Goal: Use online tool/utility: Utilize a website feature to perform a specific function

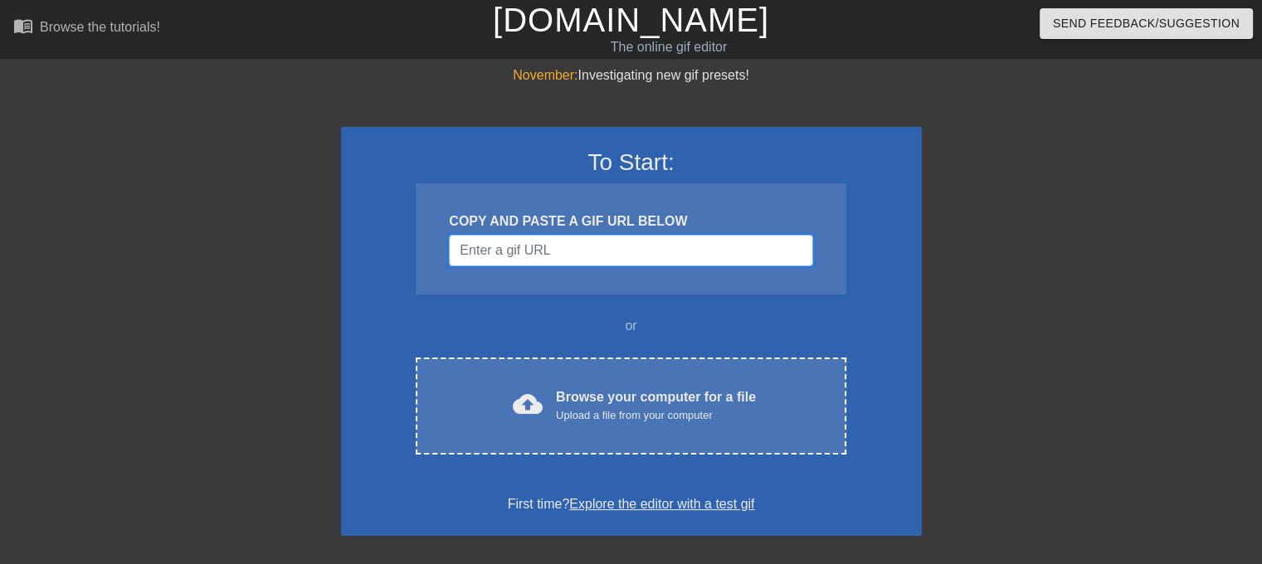
click at [530, 249] on input "Username" at bounding box center [630, 251] width 363 height 32
paste input "[URL][DOMAIN_NAME]"
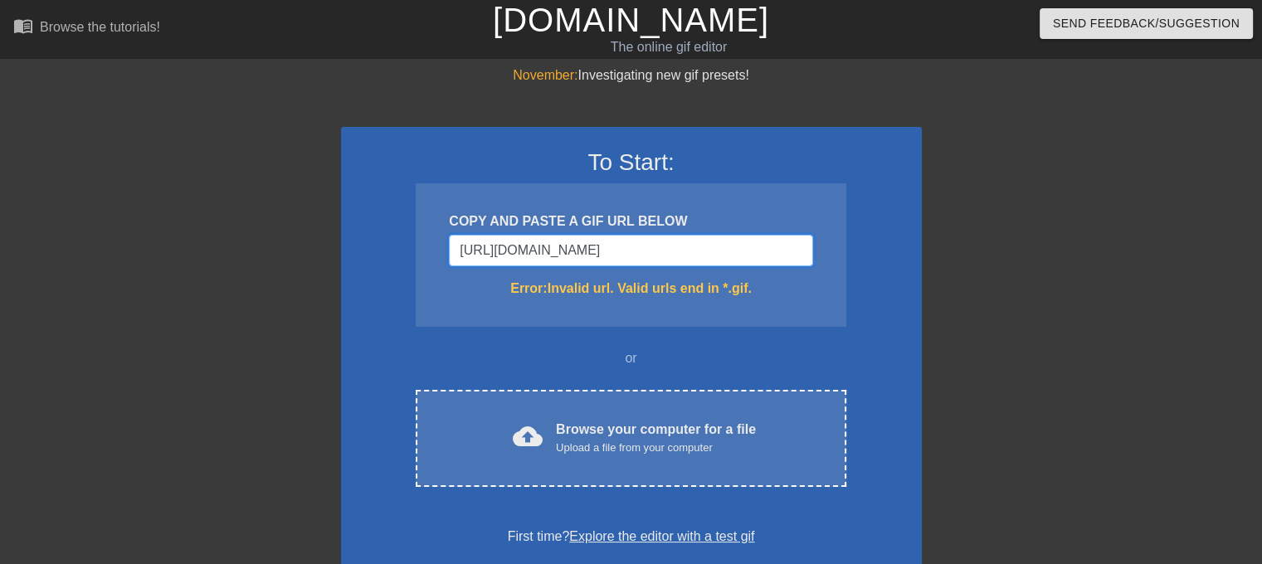
click at [591, 248] on input "[URL][DOMAIN_NAME]" at bounding box center [630, 251] width 363 height 32
type input "[URL][DOMAIN_NAME]"
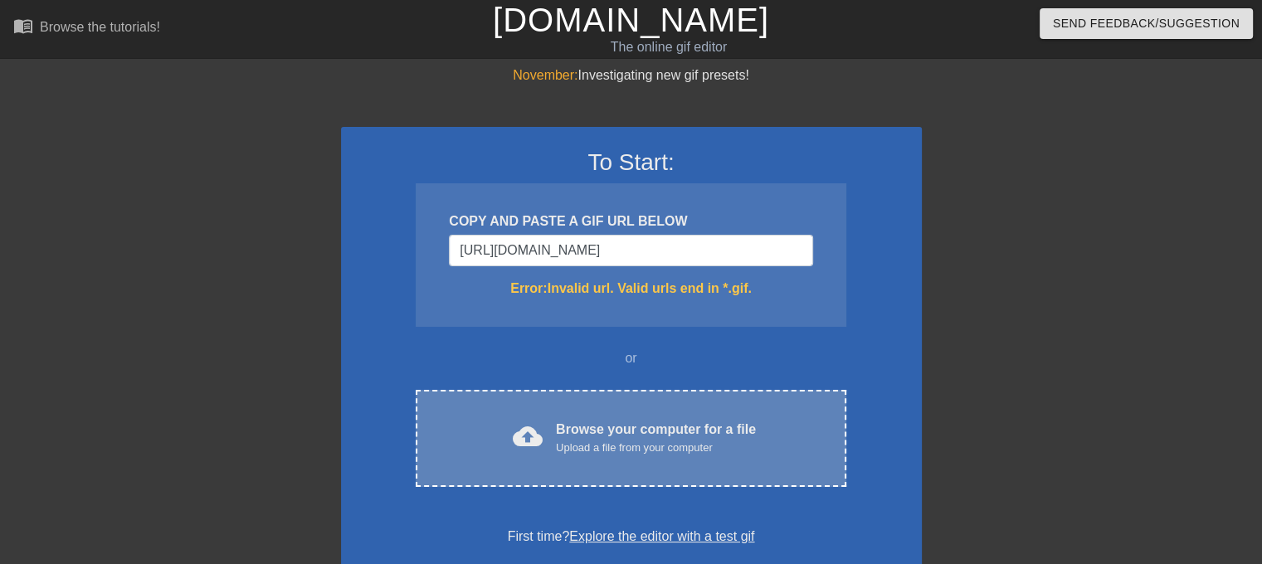
click at [657, 450] on div "Upload a file from your computer" at bounding box center [656, 448] width 200 height 17
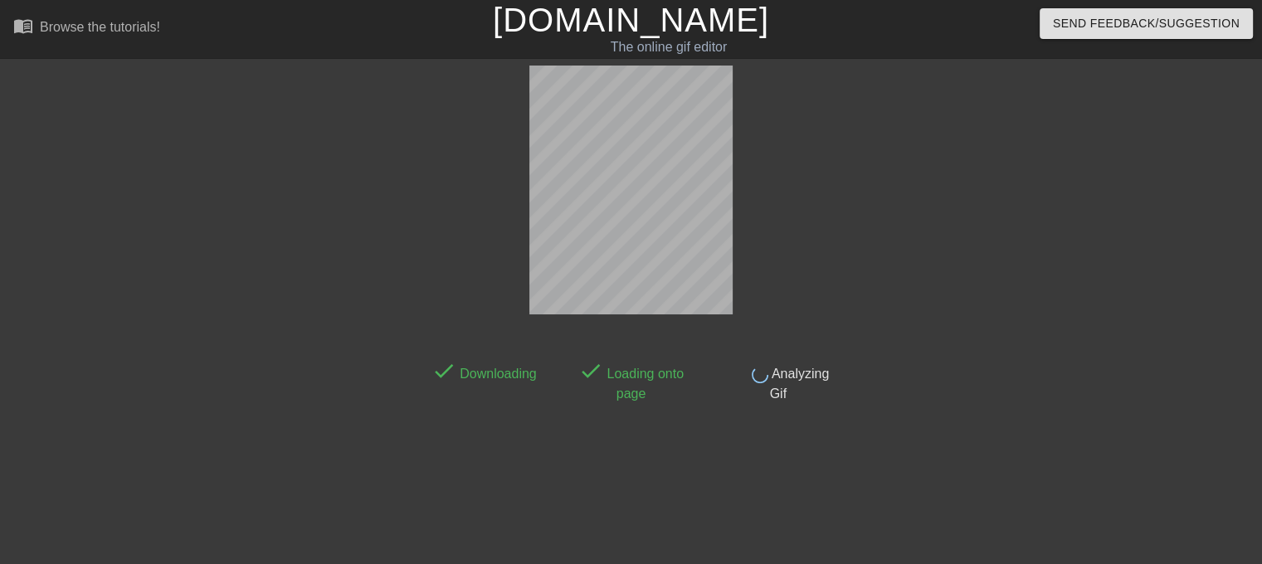
scroll to position [40, 0]
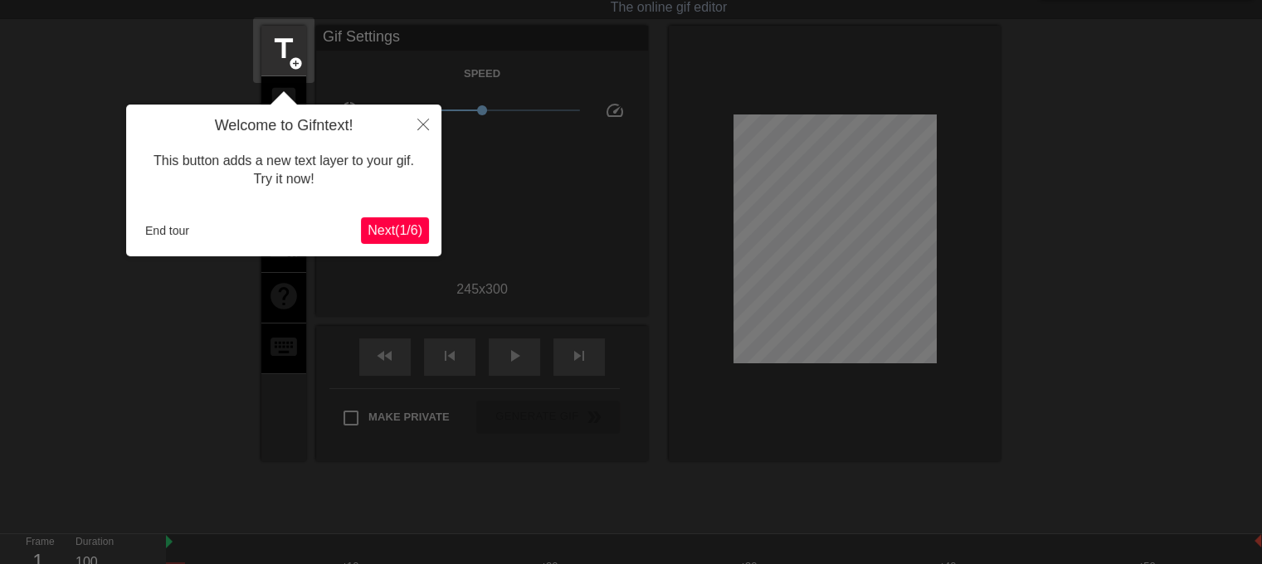
click at [407, 225] on span "Next ( 1 / 6 )" at bounding box center [395, 230] width 55 height 14
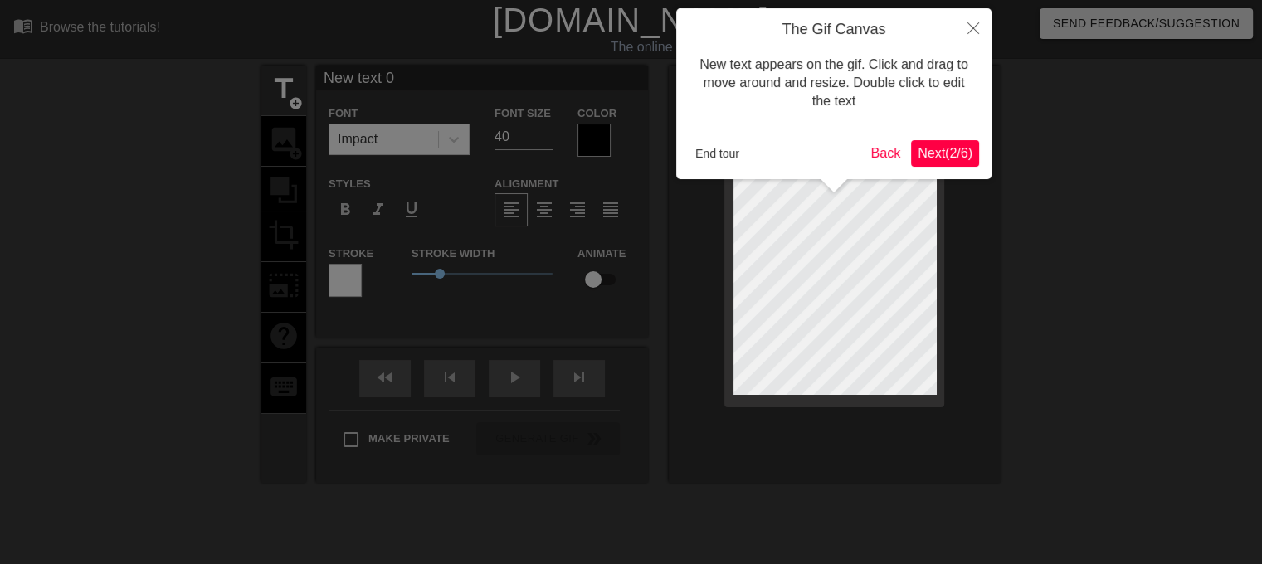
click at [952, 153] on span "Next ( 2 / 6 )" at bounding box center [945, 153] width 55 height 14
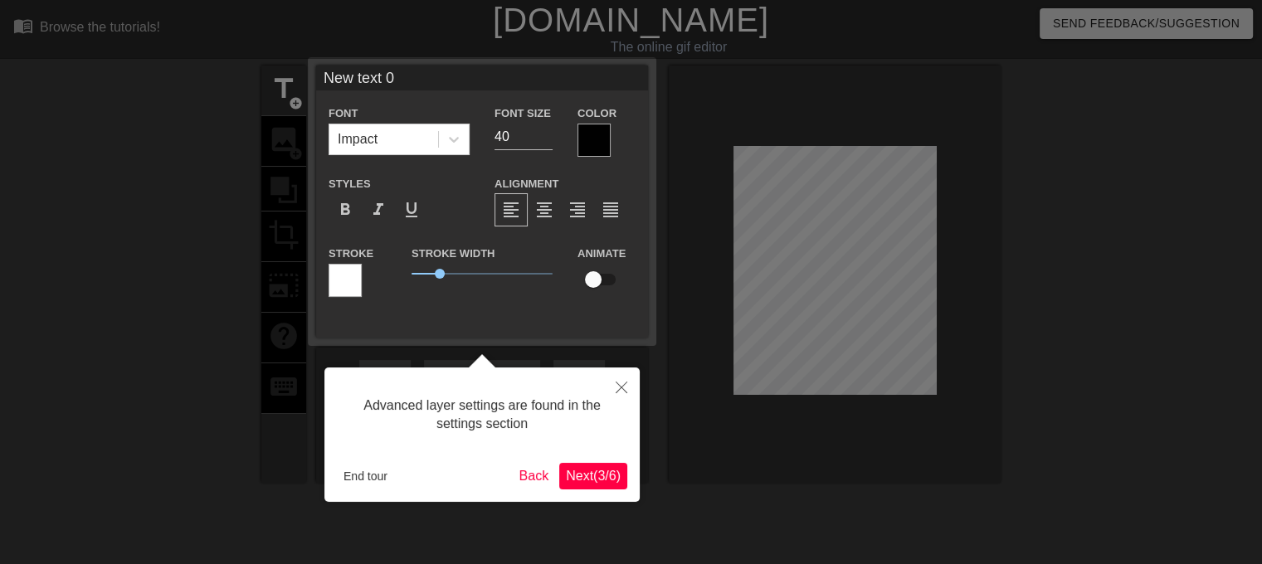
scroll to position [40, 0]
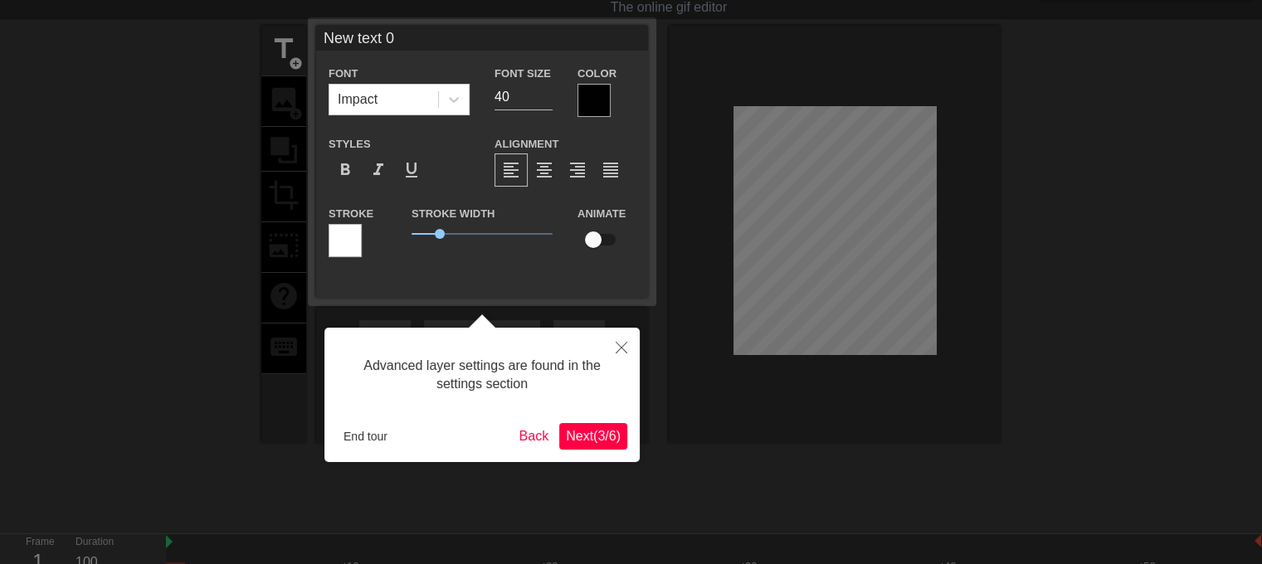
click at [591, 441] on span "Next ( 3 / 6 )" at bounding box center [593, 436] width 55 height 14
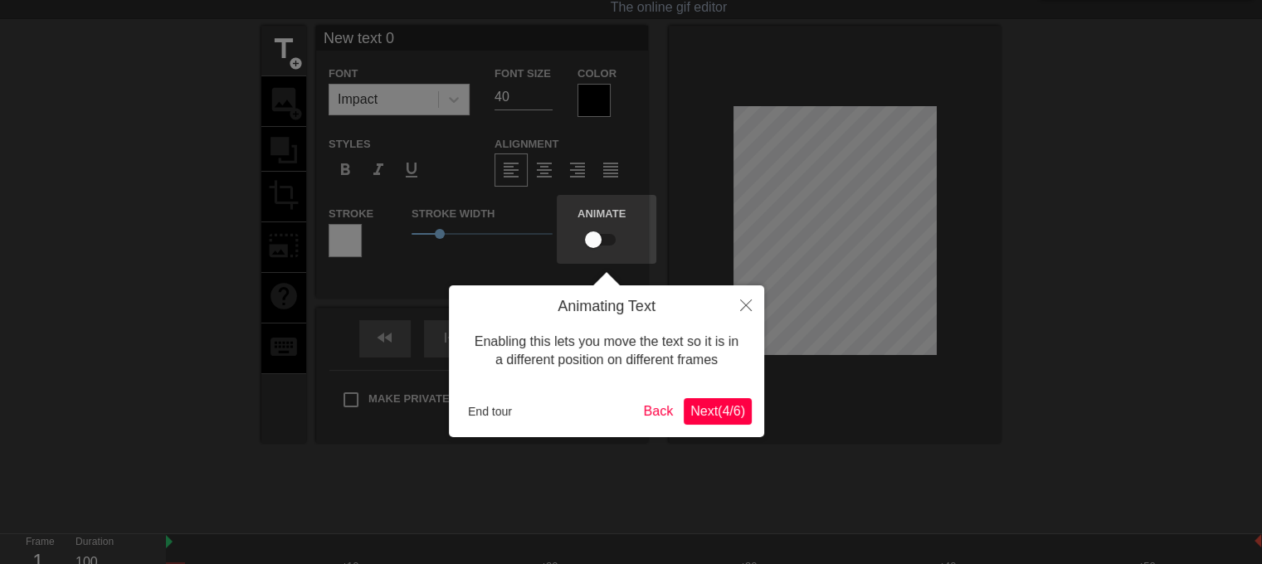
scroll to position [0, 0]
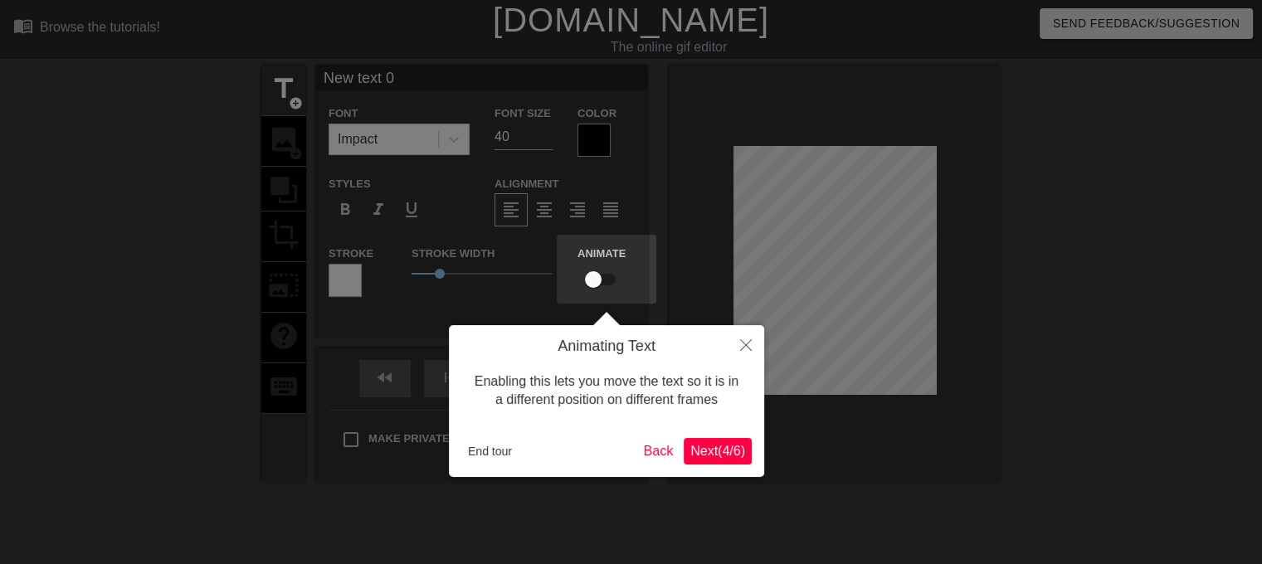
click at [717, 455] on span "Next ( 4 / 6 )" at bounding box center [717, 451] width 55 height 14
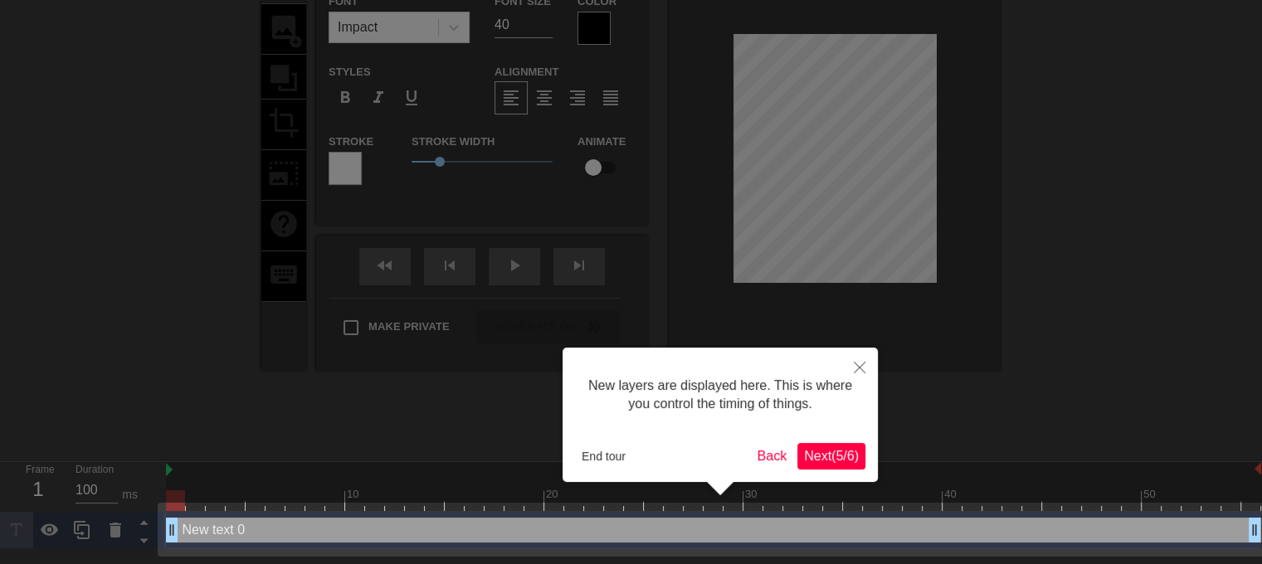
click at [833, 465] on button "Next ( 5 / 6 )" at bounding box center [831, 456] width 68 height 27
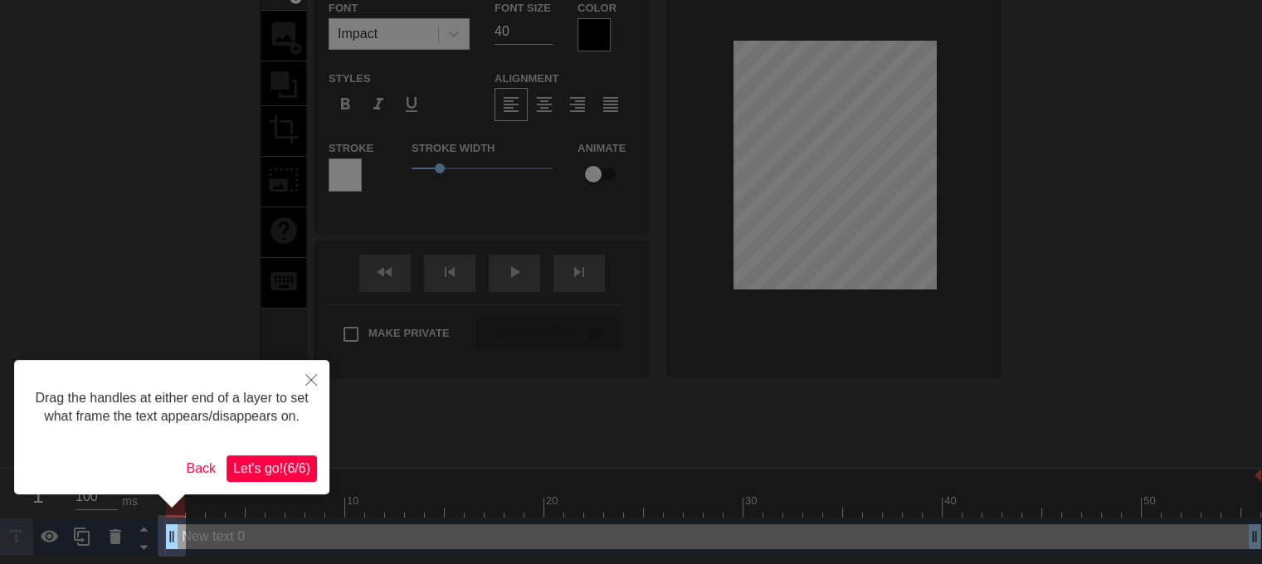
click at [277, 464] on span "Let's go! ( 6 / 6 )" at bounding box center [271, 468] width 77 height 14
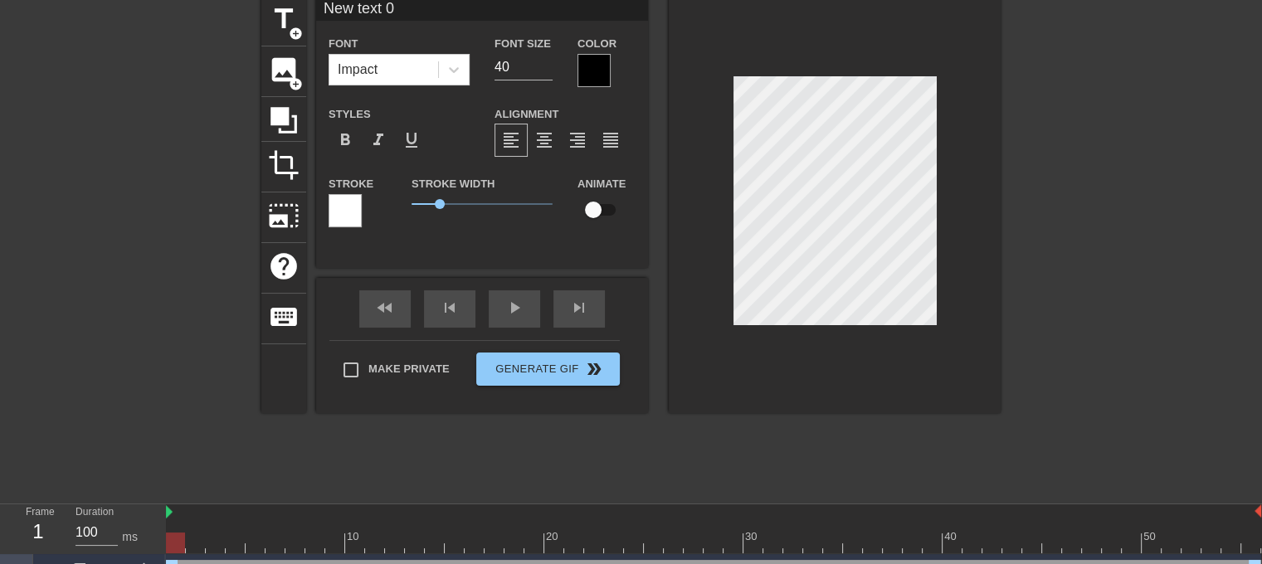
scroll to position [17, 0]
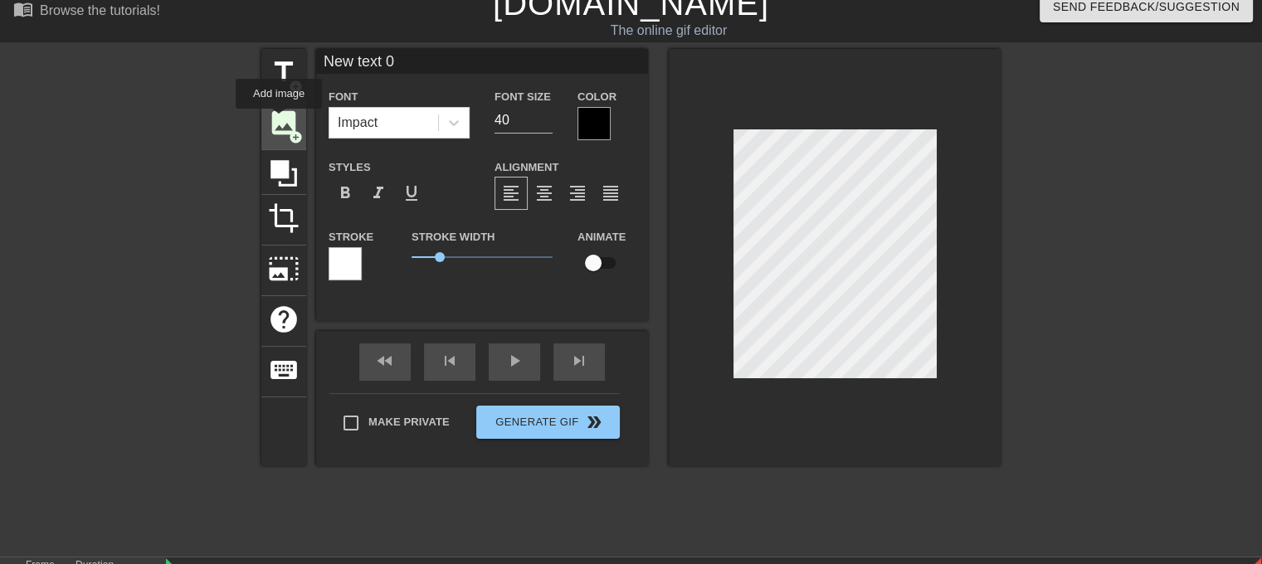
click at [279, 120] on span "image" at bounding box center [284, 123] width 32 height 32
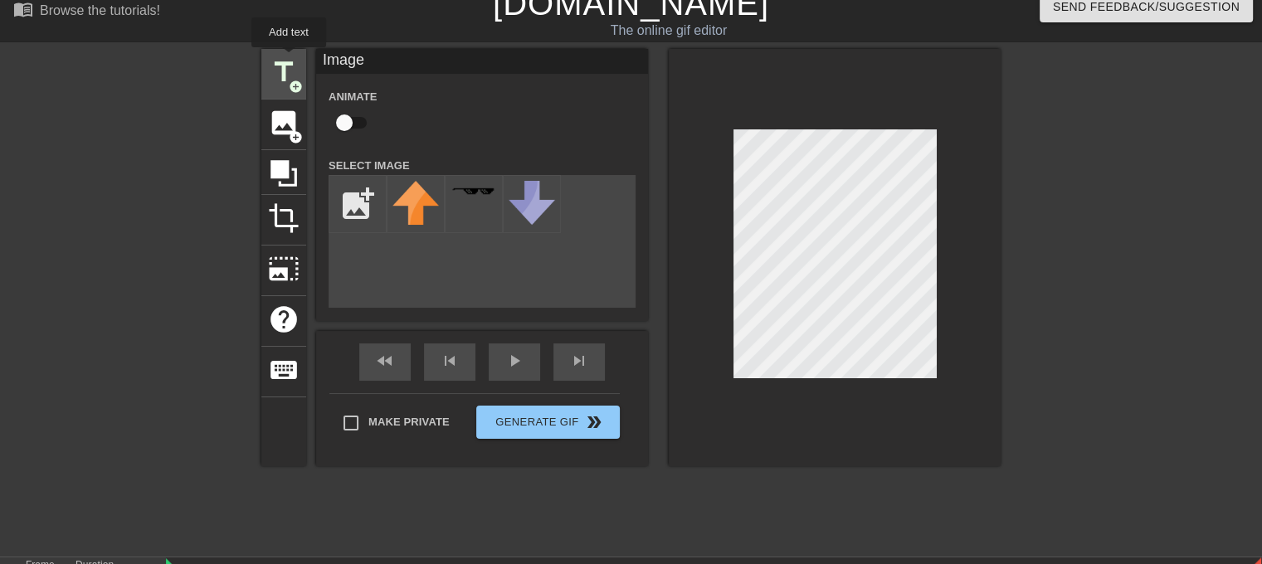
click at [289, 59] on span "title" at bounding box center [284, 72] width 32 height 32
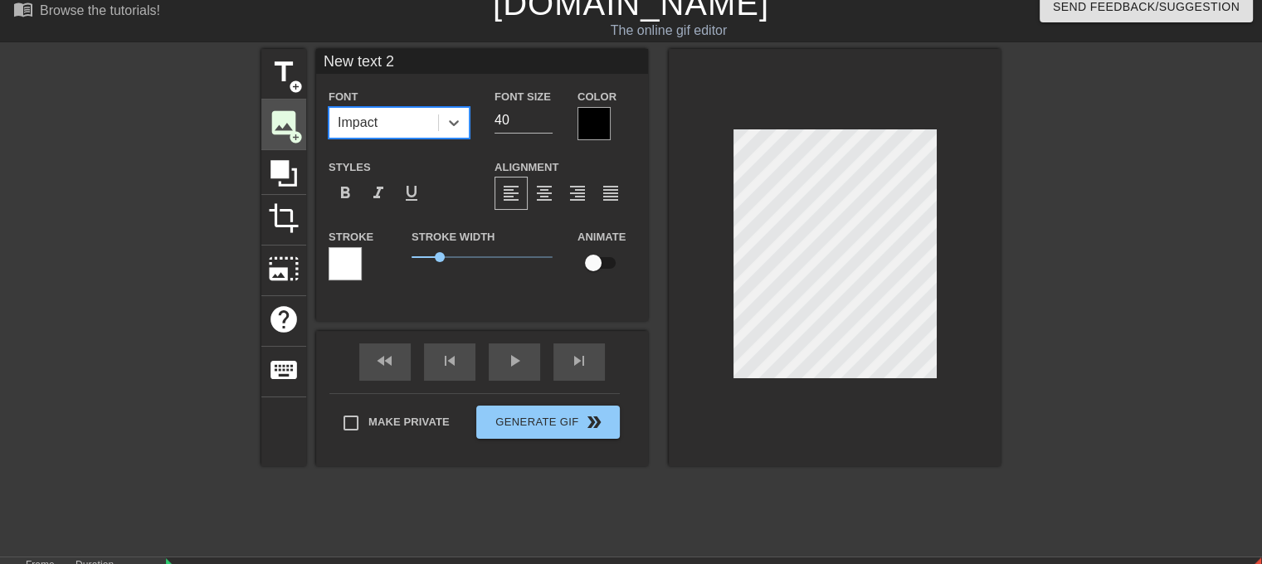
drag, startPoint x: 422, startPoint y: 119, endPoint x: 279, endPoint y: 123, distance: 143.6
click at [279, 123] on div "title add_circle image add_circle crop photo_size_select_large help keyboard Ne…" at bounding box center [630, 257] width 739 height 417
drag, startPoint x: 514, startPoint y: 118, endPoint x: 342, endPoint y: 137, distance: 173.6
click at [343, 137] on div "Font Impact Font Size 40 Color" at bounding box center [482, 113] width 332 height 54
click at [357, 69] on input "New text 2" at bounding box center [482, 61] width 332 height 25
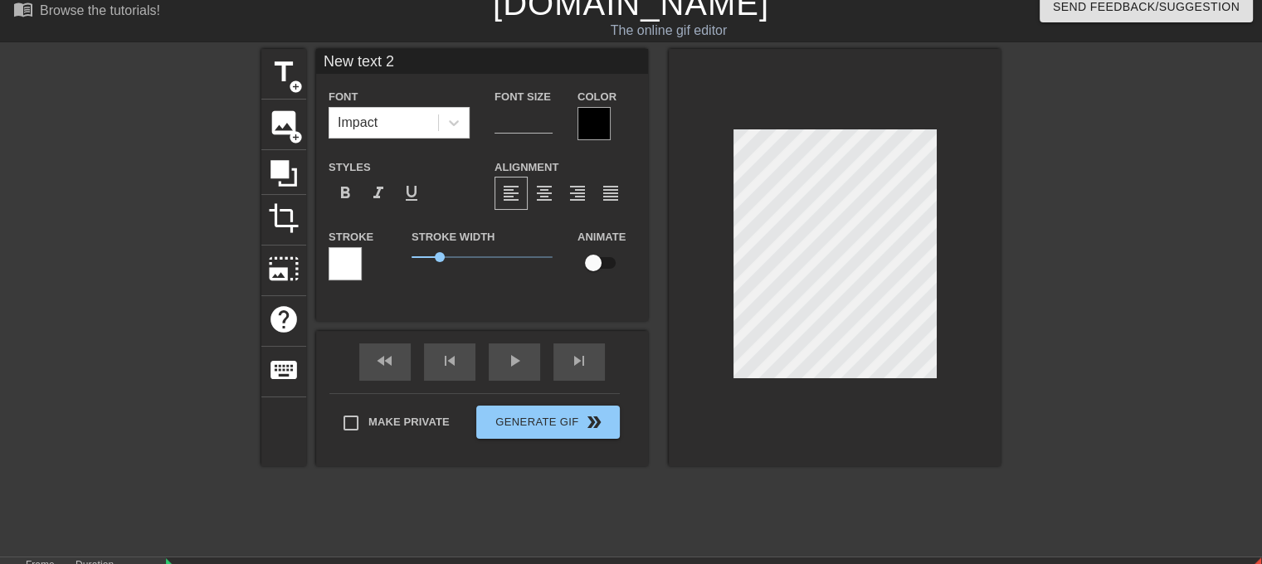
drag, startPoint x: 410, startPoint y: 59, endPoint x: 206, endPoint y: 60, distance: 204.1
click at [229, 69] on div "title add_circle image add_circle crop photo_size_select_large help keyboard Ne…" at bounding box center [631, 298] width 1262 height 498
click at [286, 122] on span "image" at bounding box center [284, 123] width 32 height 32
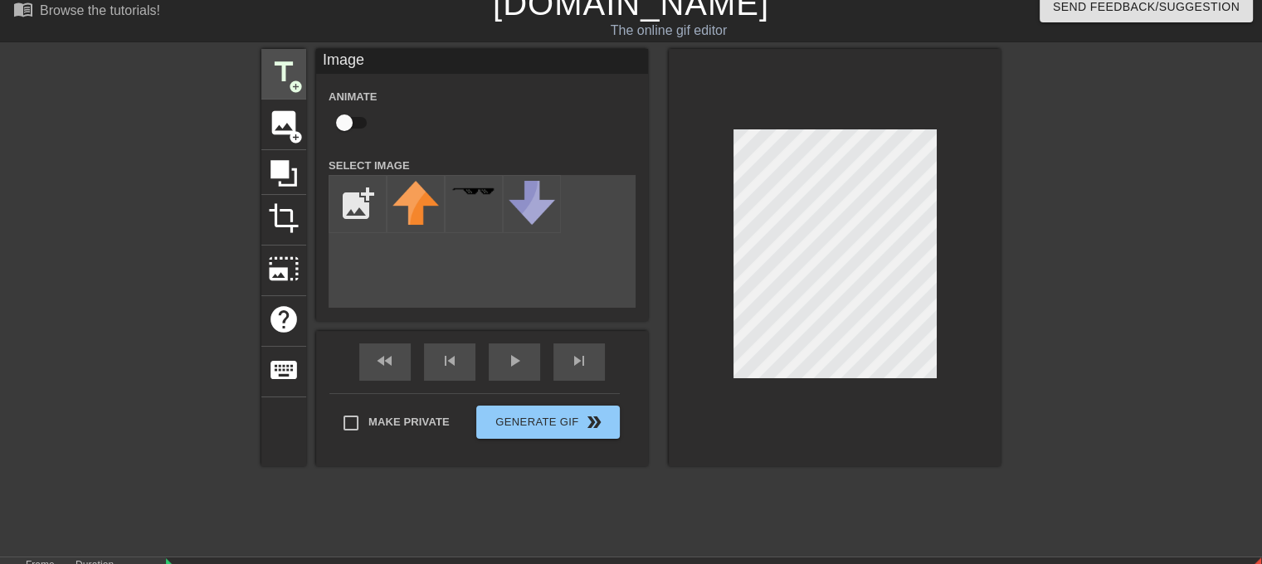
drag, startPoint x: 394, startPoint y: 57, endPoint x: 275, endPoint y: 71, distance: 119.5
click at [275, 71] on div "title add_circle image add_circle crop photo_size_select_large help keyboard Im…" at bounding box center [630, 257] width 739 height 417
click at [288, 71] on span "title" at bounding box center [284, 72] width 32 height 32
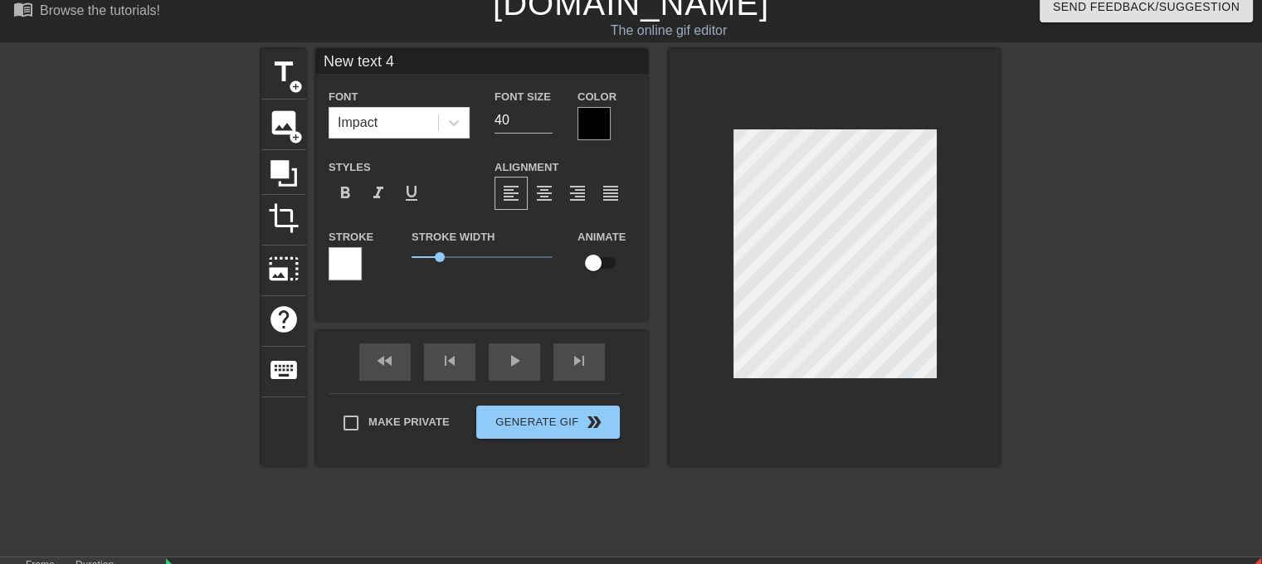
drag, startPoint x: 405, startPoint y: 56, endPoint x: 220, endPoint y: 56, distance: 185.0
click at [223, 56] on div "title add_circle image add_circle crop photo_size_select_large help keyboard Ne…" at bounding box center [631, 298] width 1262 height 498
type input "\"
click at [383, 61] on input at bounding box center [482, 61] width 332 height 25
click at [413, 64] on input at bounding box center [482, 61] width 332 height 25
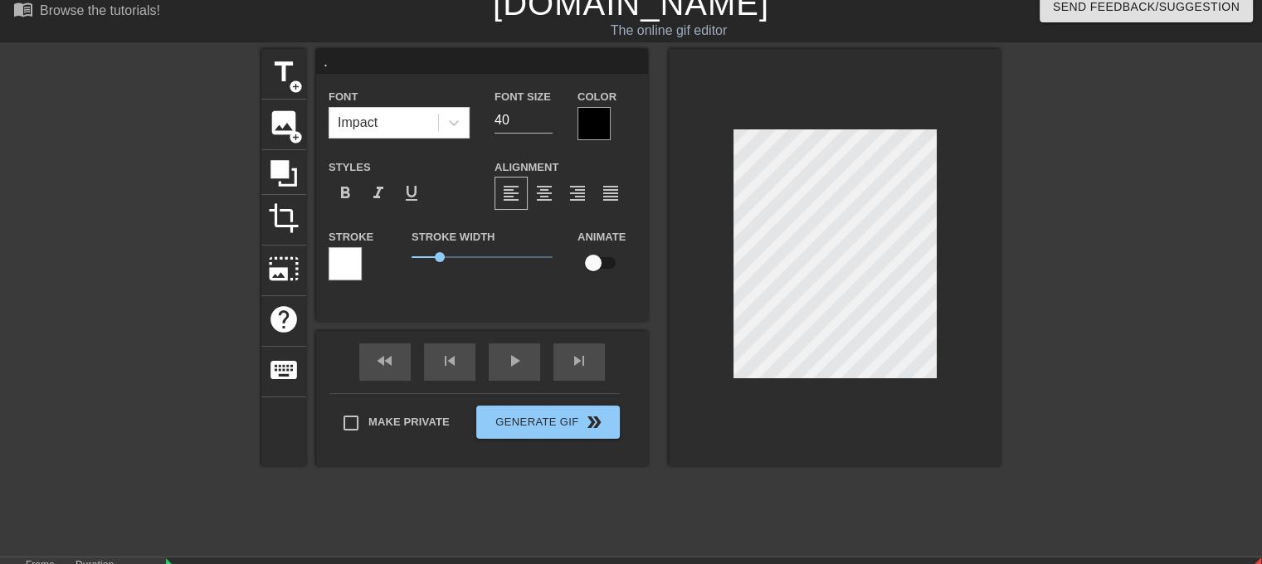
type input "."
drag, startPoint x: 405, startPoint y: 66, endPoint x: 373, endPoint y: 90, distance: 40.2
click at [392, 69] on input "." at bounding box center [482, 61] width 332 height 25
click at [286, 206] on span "crop" at bounding box center [284, 218] width 32 height 32
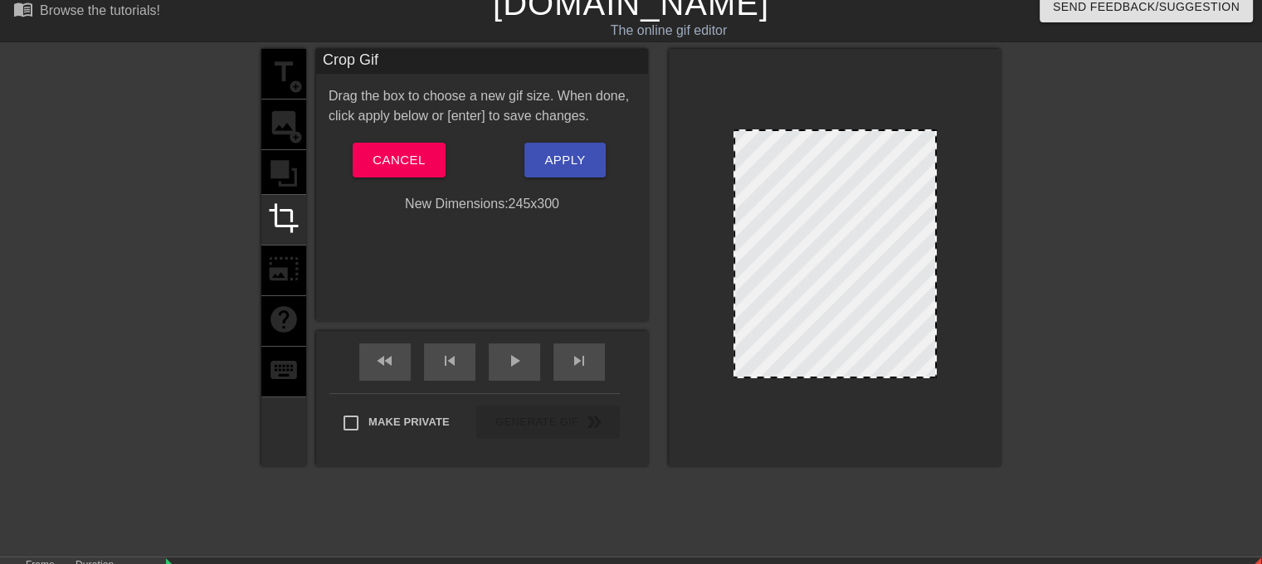
click at [294, 169] on div "title add_circle image add_circle crop photo_size_select_large help keyboard" at bounding box center [283, 257] width 45 height 417
click at [384, 160] on span "Cancel" at bounding box center [399, 160] width 52 height 22
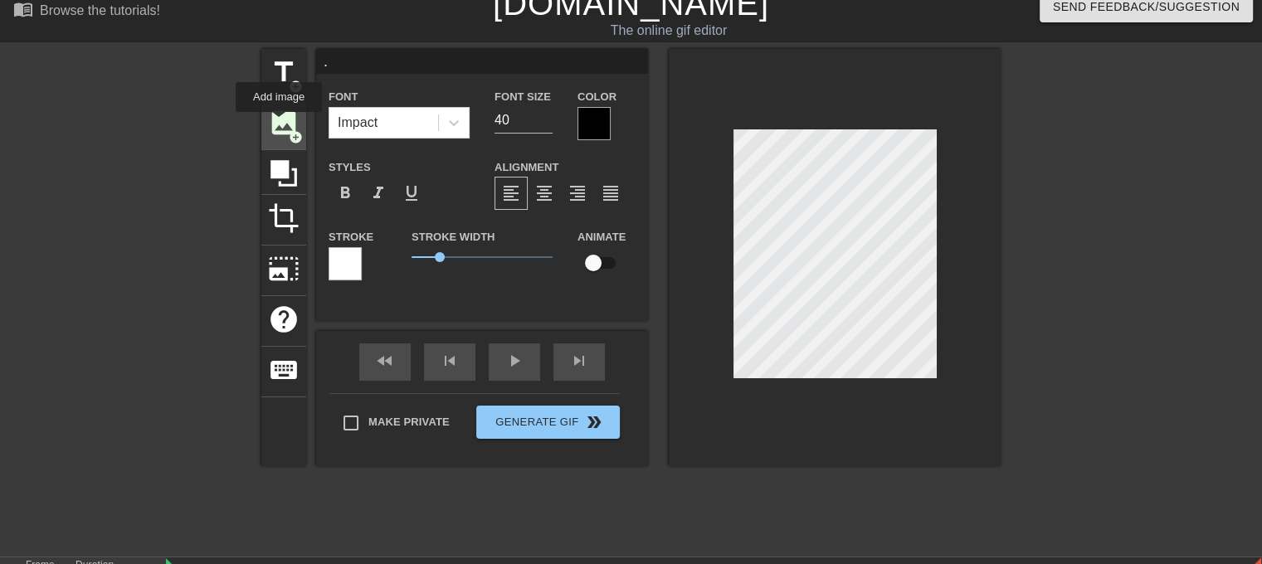
click at [282, 122] on span "image" at bounding box center [284, 123] width 32 height 32
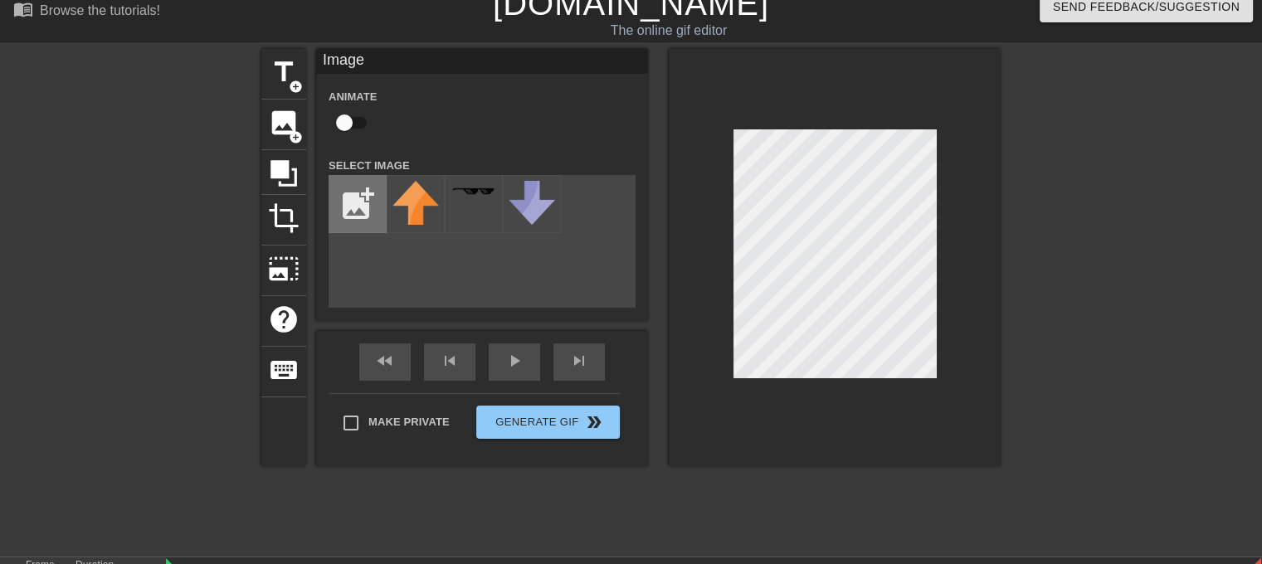
click at [365, 206] on input "file" at bounding box center [357, 204] width 56 height 56
type input "C:\fakepath\kaizen 2.png"
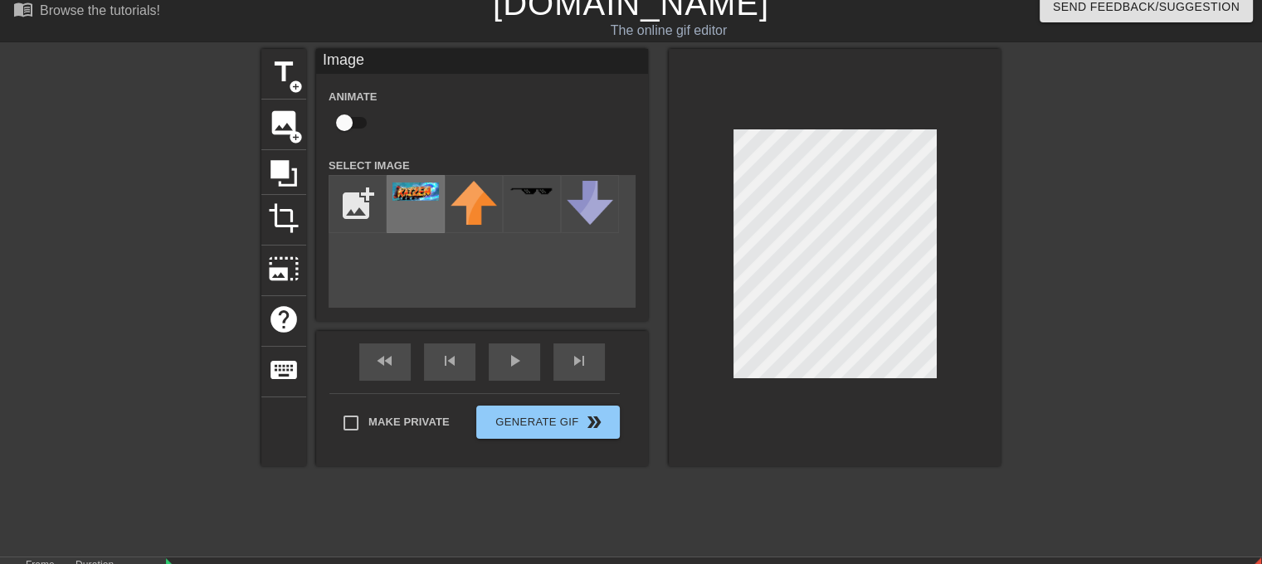
click at [412, 207] on div at bounding box center [416, 204] width 58 height 58
click at [675, 470] on div "title add_circle image add_circle crop photo_size_select_large help keyboard Im…" at bounding box center [630, 298] width 739 height 498
click at [667, 469] on div "title add_circle image add_circle crop photo_size_select_large help keyboard Im…" at bounding box center [630, 298] width 739 height 498
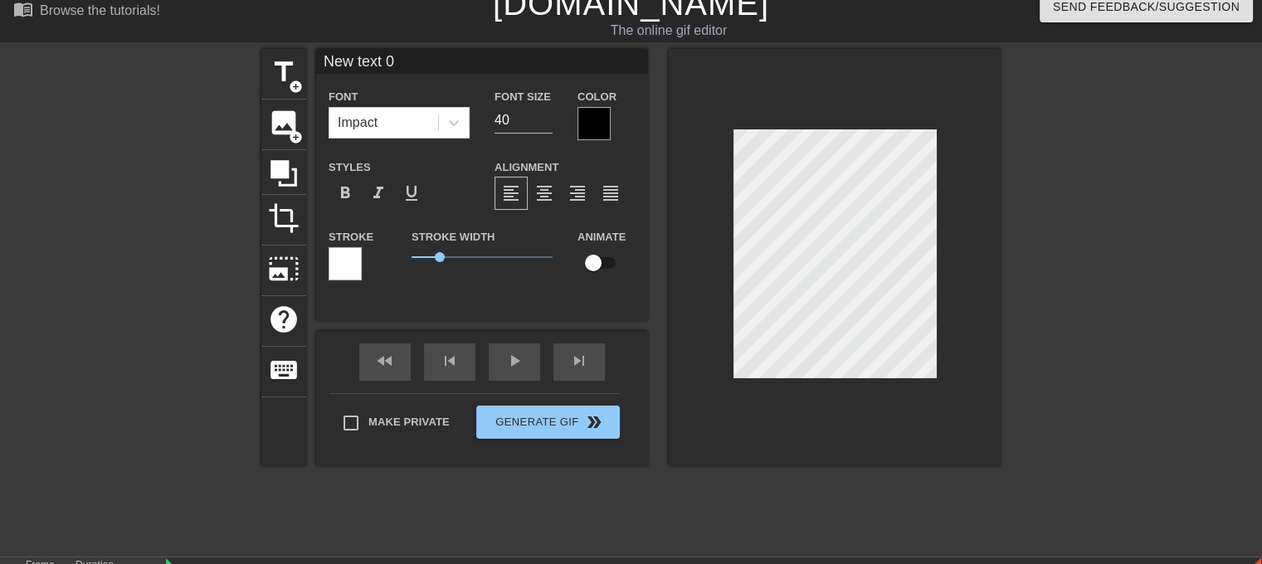
click at [639, 387] on div "title add_circle image add_circle crop photo_size_select_large help keyboard Ne…" at bounding box center [630, 257] width 739 height 417
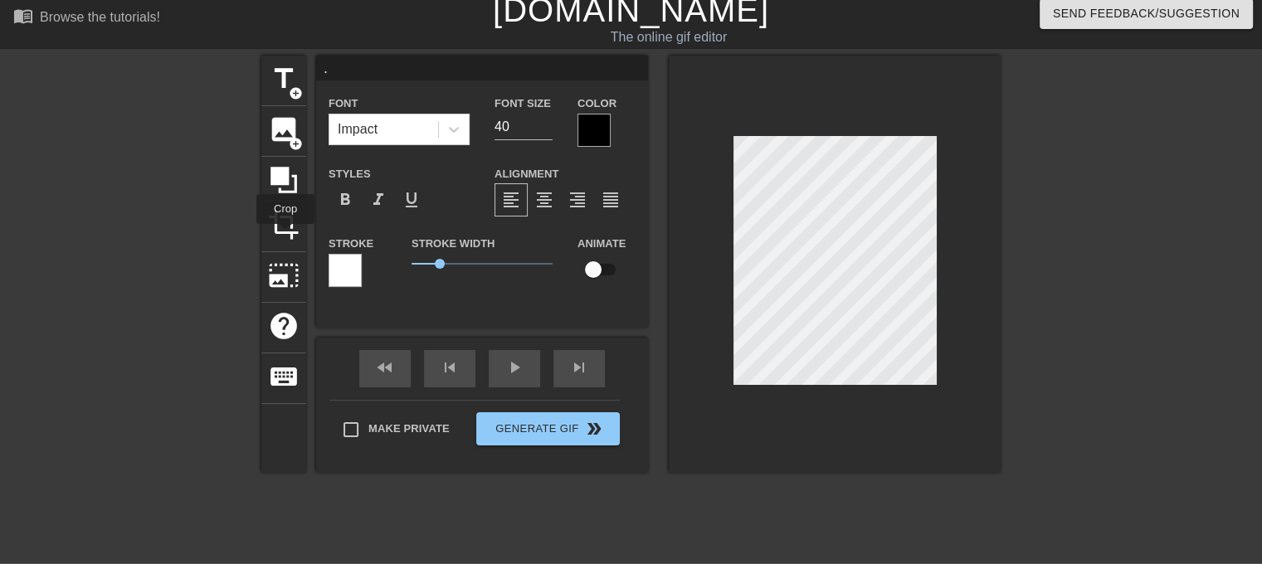
scroll to position [0, 0]
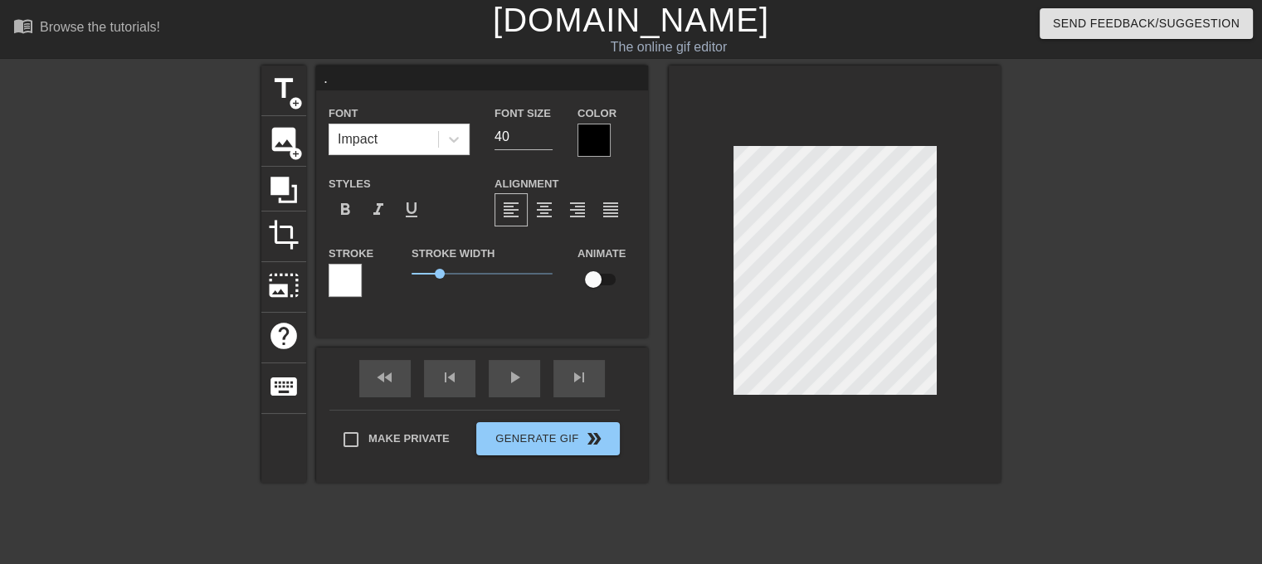
click at [685, 490] on div "title add_circle image add_circle crop photo_size_select_large help keyboard . …" at bounding box center [630, 315] width 739 height 498
type input "New text 0"
click at [684, 477] on div at bounding box center [835, 274] width 332 height 417
click at [494, 384] on div "play_arrow" at bounding box center [514, 378] width 51 height 37
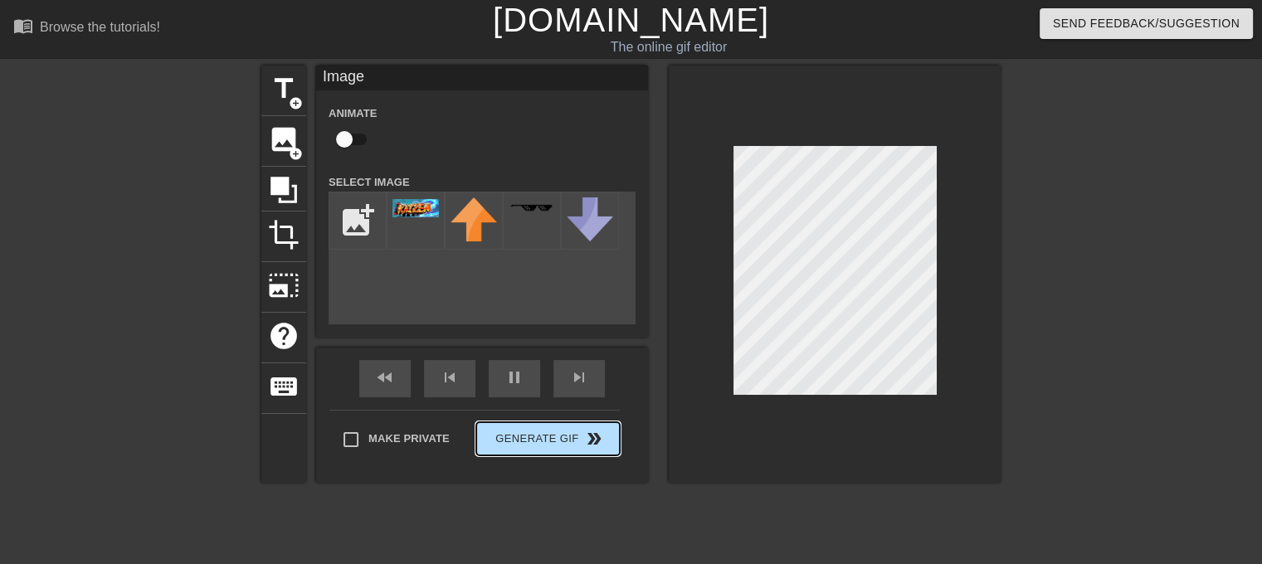
click at [582, 448] on button "Generate Gif double_arrow" at bounding box center [548, 438] width 144 height 33
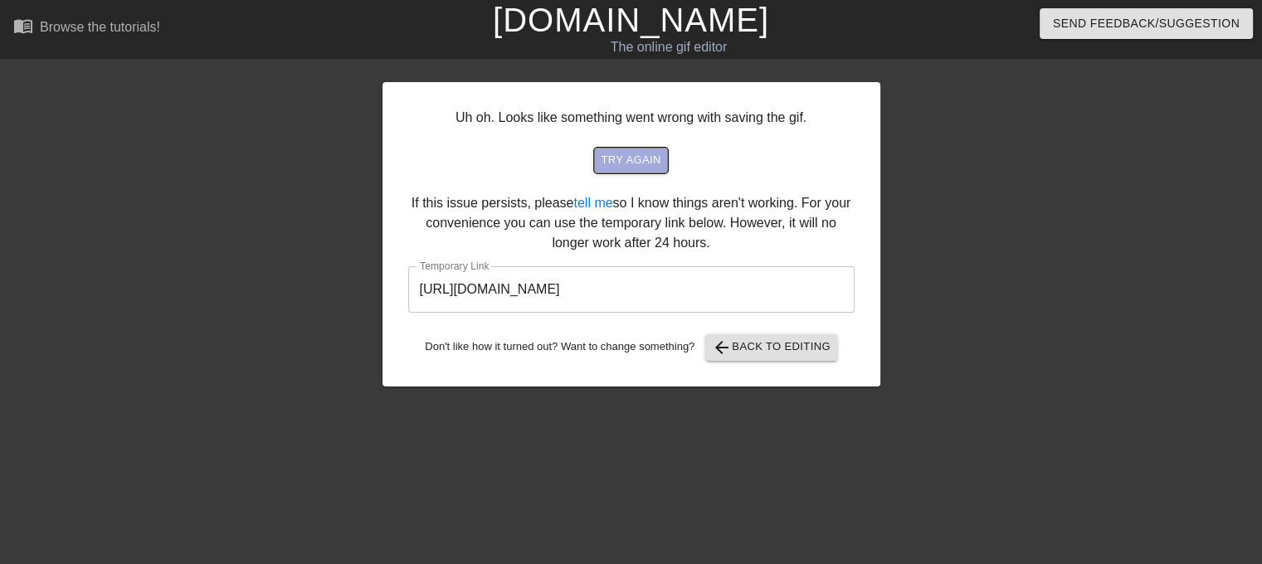
click at [631, 163] on span "try again" at bounding box center [631, 160] width 60 height 19
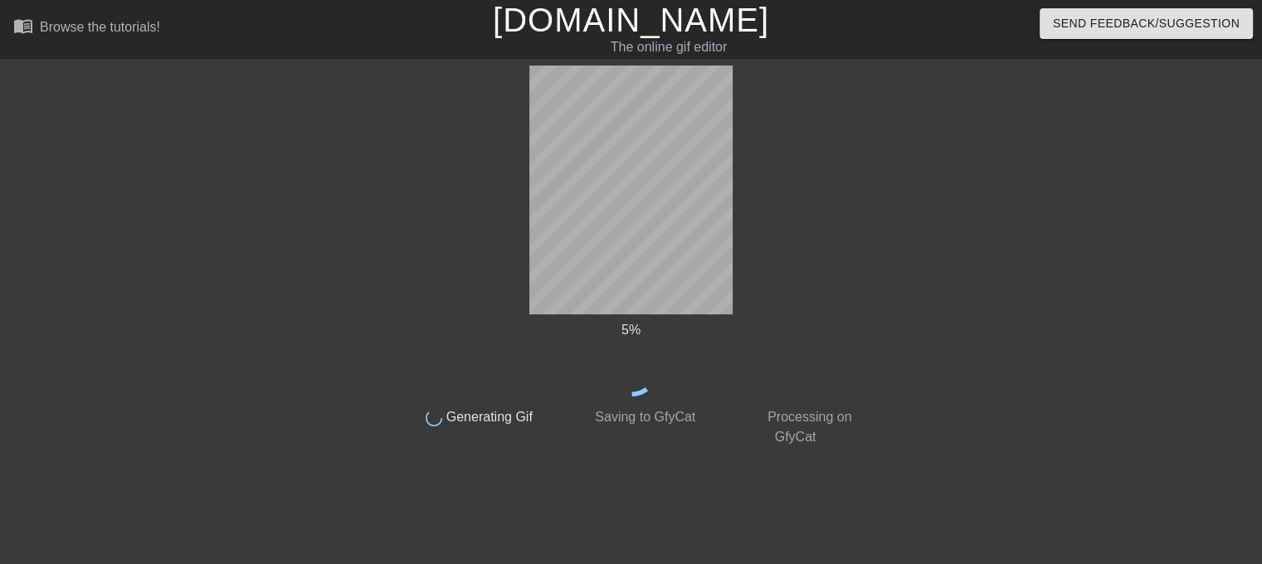
drag, startPoint x: 631, startPoint y: 163, endPoint x: 530, endPoint y: 391, distance: 249.3
click at [530, 391] on div "5 %" at bounding box center [631, 358] width 468 height 76
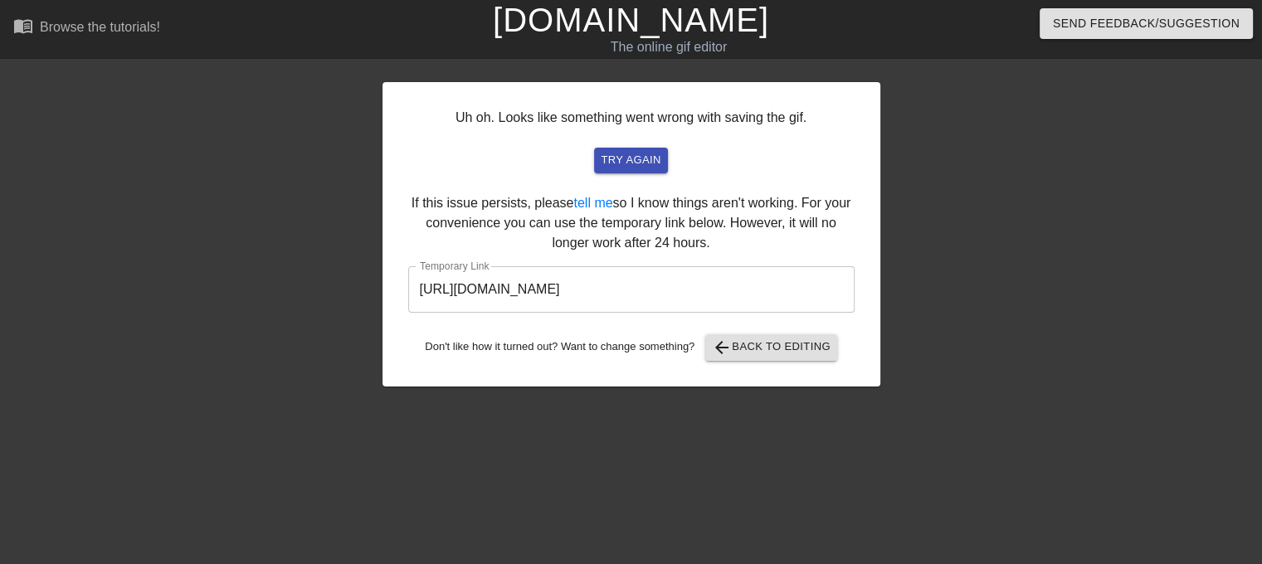
click at [590, 272] on input "[URL][DOMAIN_NAME]" at bounding box center [631, 289] width 446 height 46
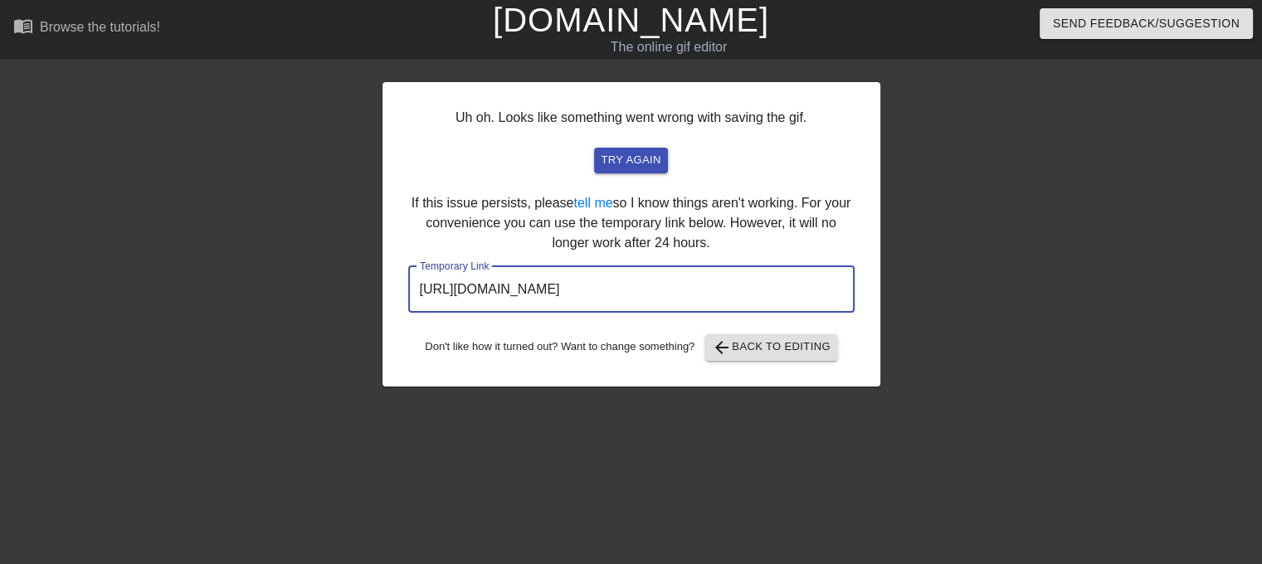
click at [590, 272] on input "[URL][DOMAIN_NAME]" at bounding box center [631, 289] width 446 height 46
